Goal: Information Seeking & Learning: Learn about a topic

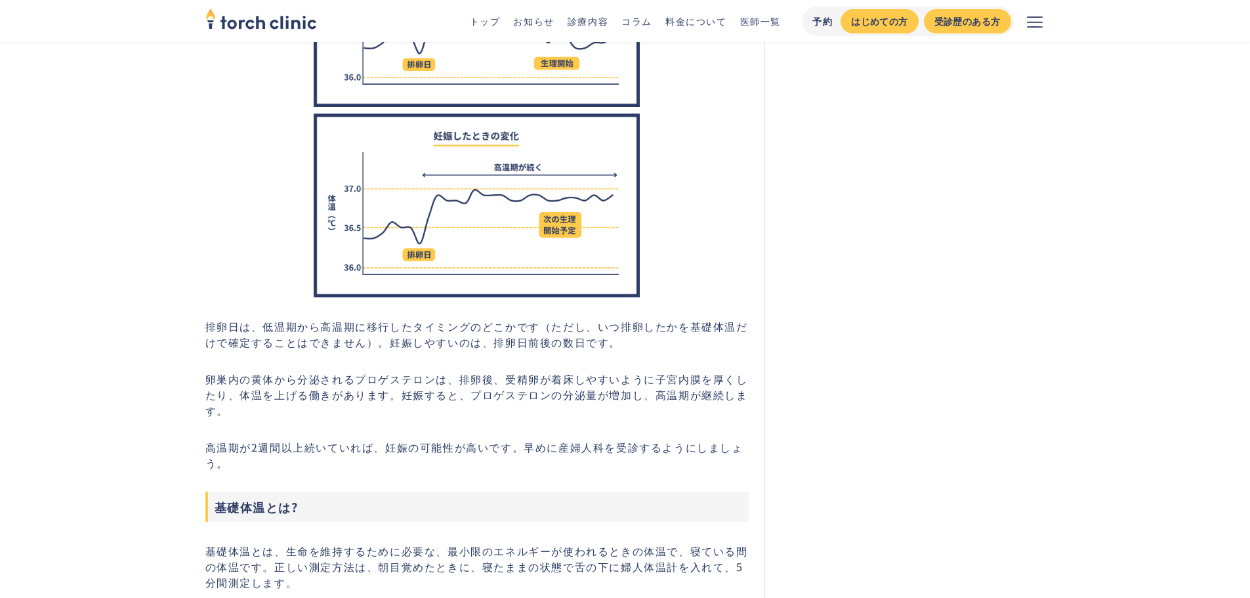
scroll to position [853, 0]
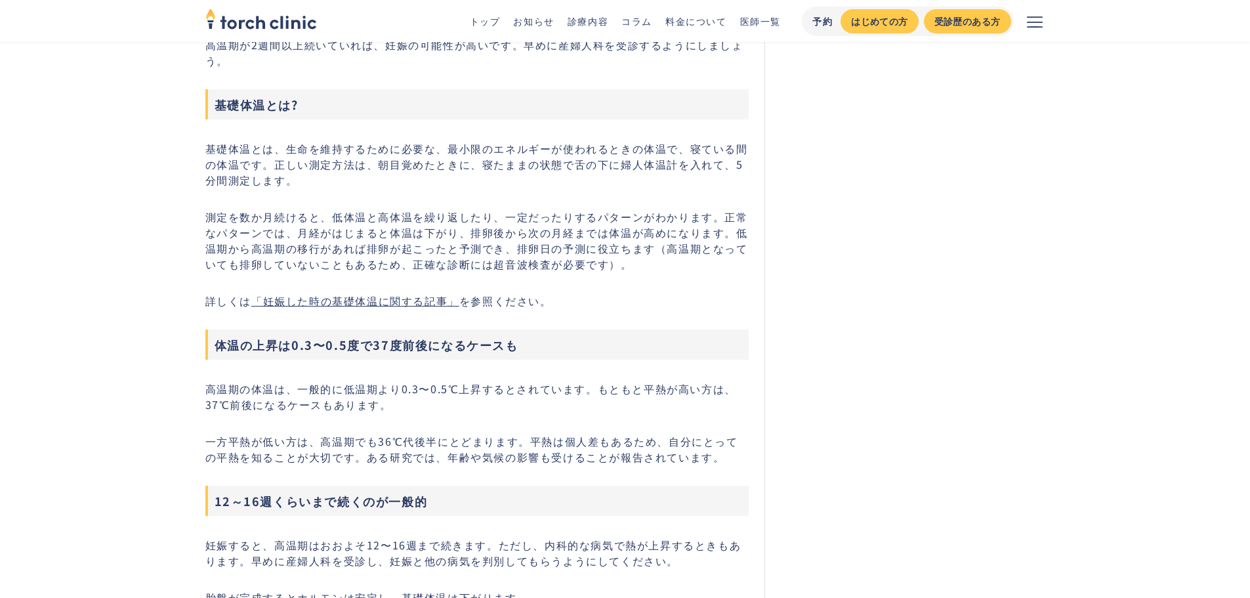
scroll to position [1247, 0]
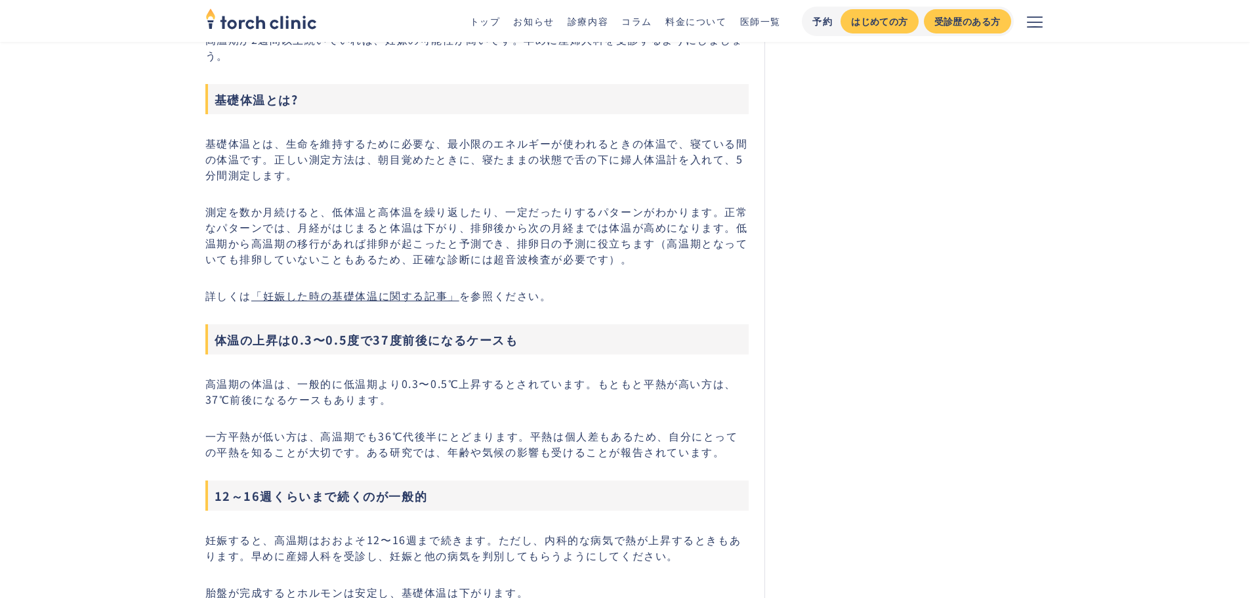
click at [317, 303] on link "「妊娠した時の基礎体温に関する記事」" at bounding box center [355, 295] width 208 height 16
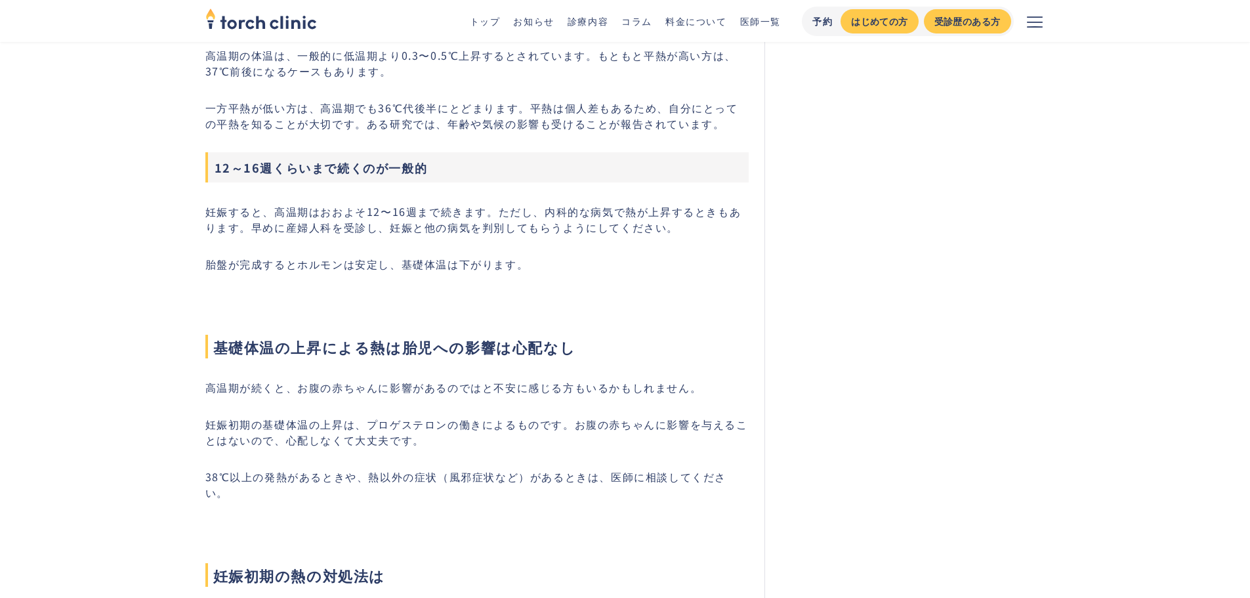
scroll to position [1640, 0]
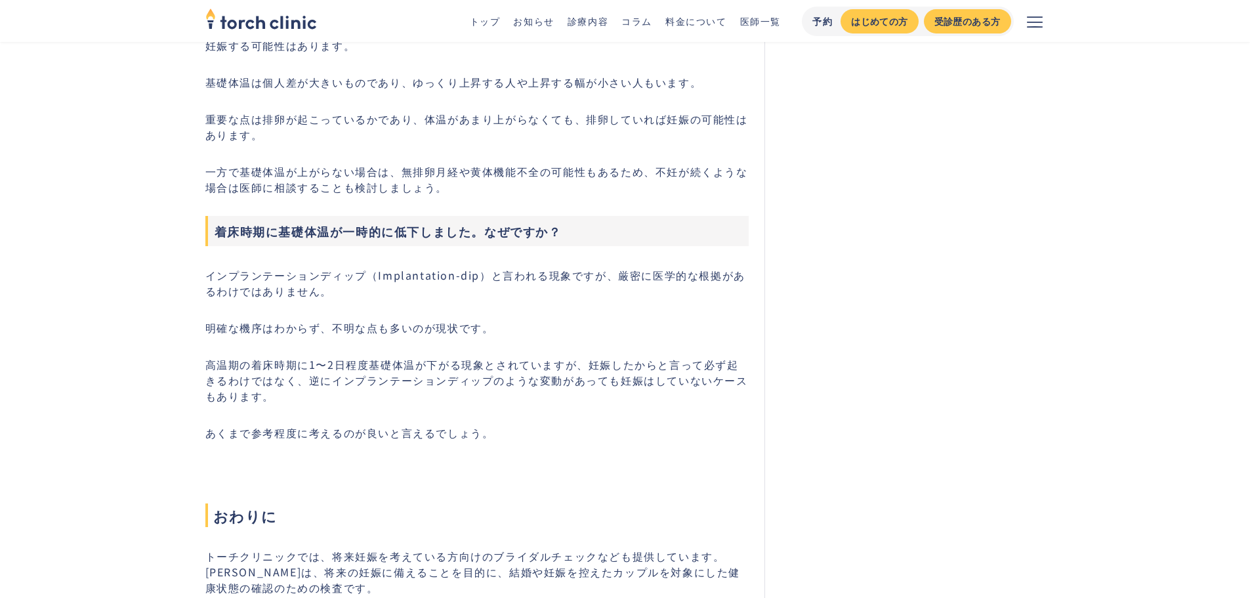
scroll to position [7479, 0]
